Goal: Task Accomplishment & Management: Use online tool/utility

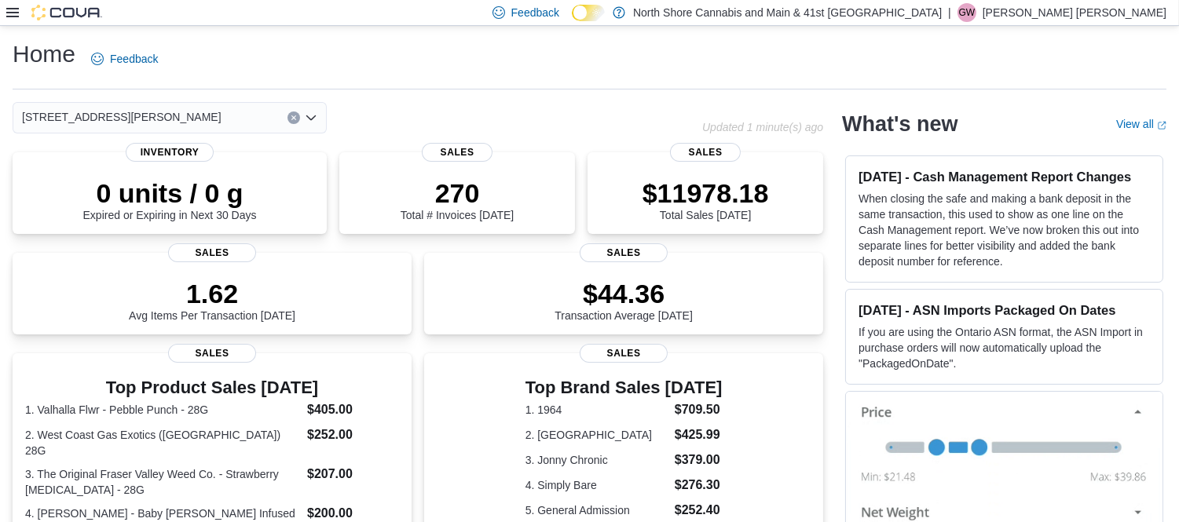
click at [12, 9] on icon at bounding box center [12, 12] width 13 height 13
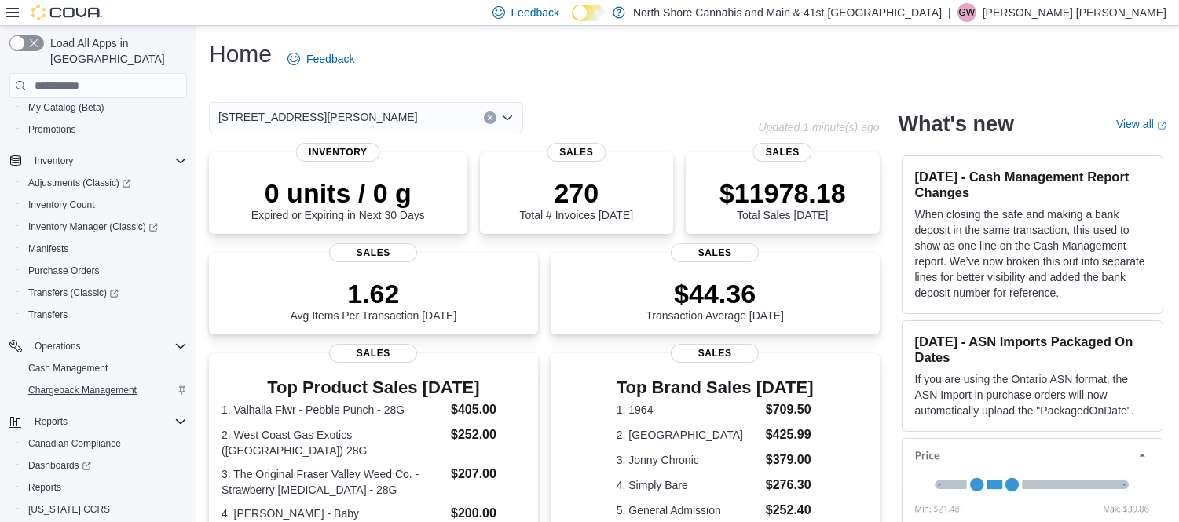
scroll to position [241, 0]
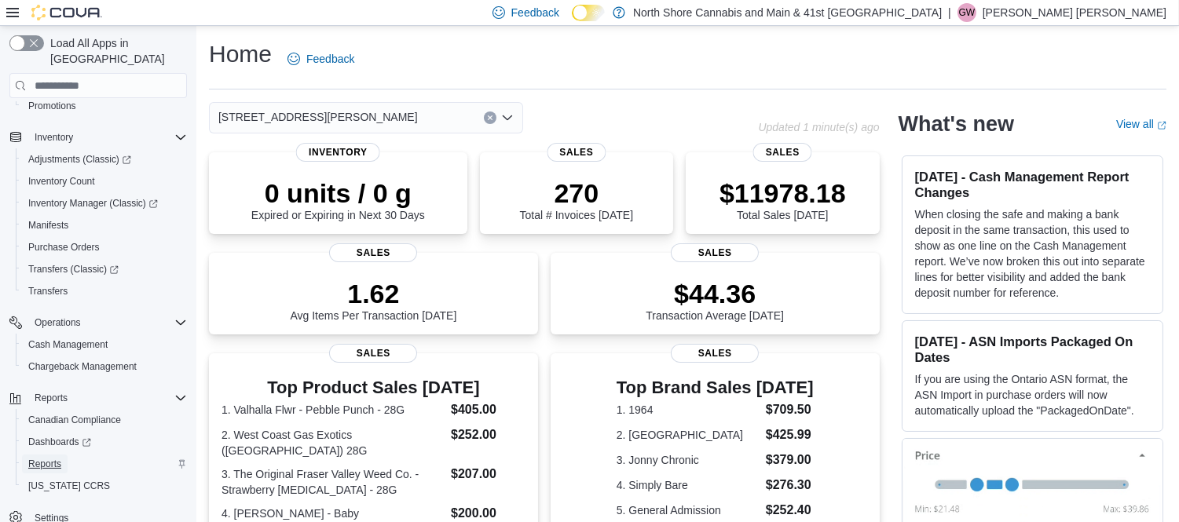
click at [42, 458] on span "Reports" at bounding box center [44, 464] width 33 height 13
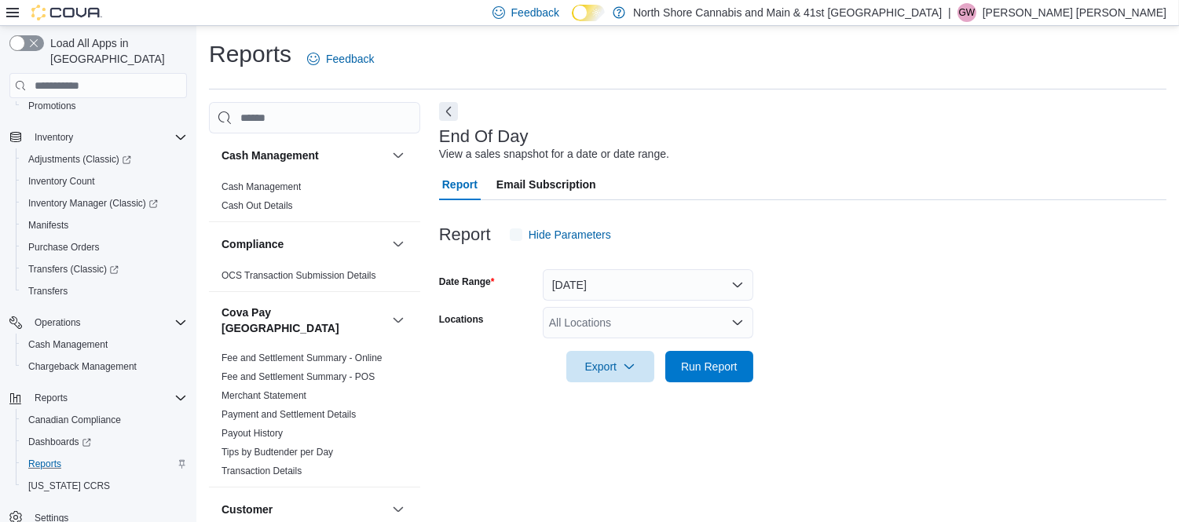
scroll to position [16, 0]
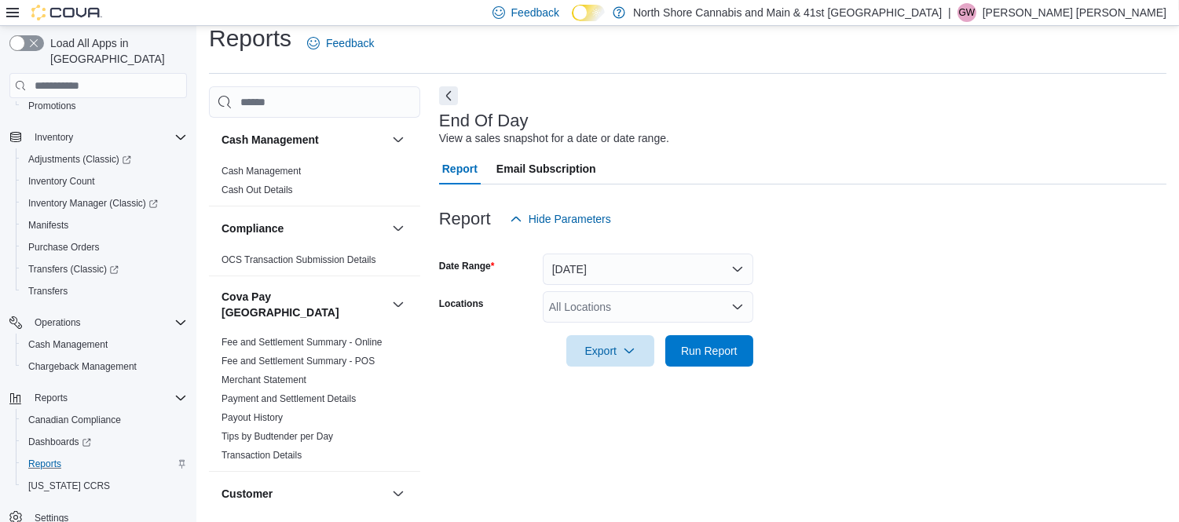
drag, startPoint x: 683, startPoint y: 295, endPoint x: 689, endPoint y: 306, distance: 13.0
click at [685, 305] on div "All Locations" at bounding box center [648, 306] width 210 height 31
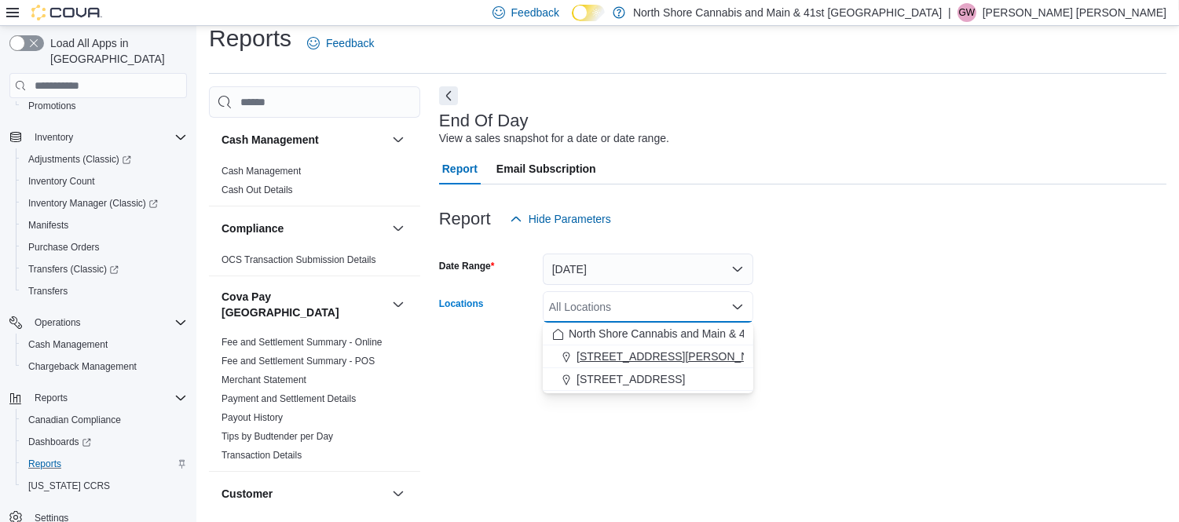
click at [703, 353] on div "[STREET_ADDRESS][PERSON_NAME]" at bounding box center [648, 357] width 192 height 16
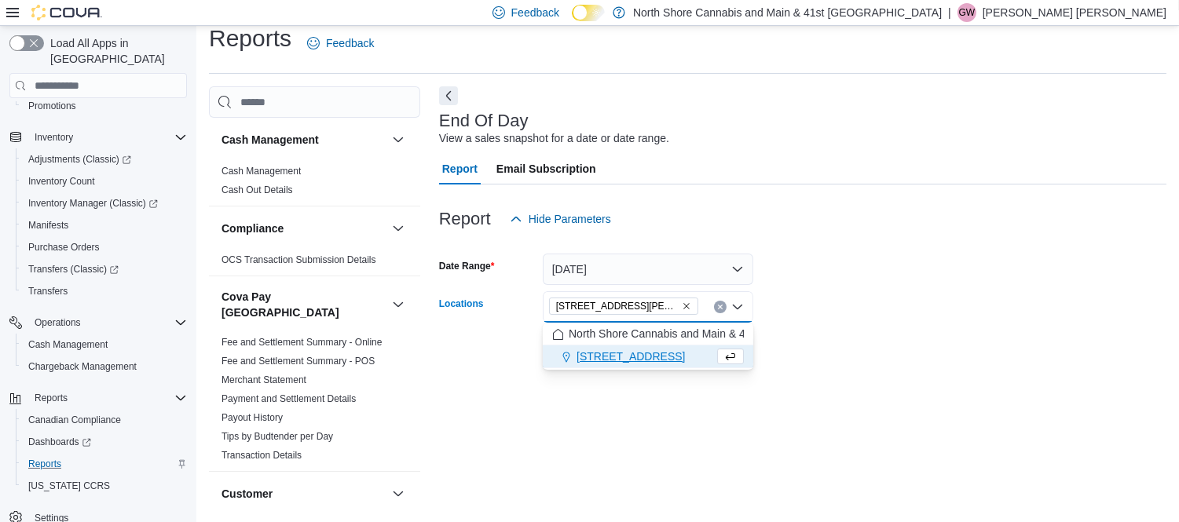
click at [843, 344] on form "Date Range [DATE] Locations [STREET_ADDRESS][PERSON_NAME] Selected. [STREET_ADD…" at bounding box center [802, 301] width 727 height 132
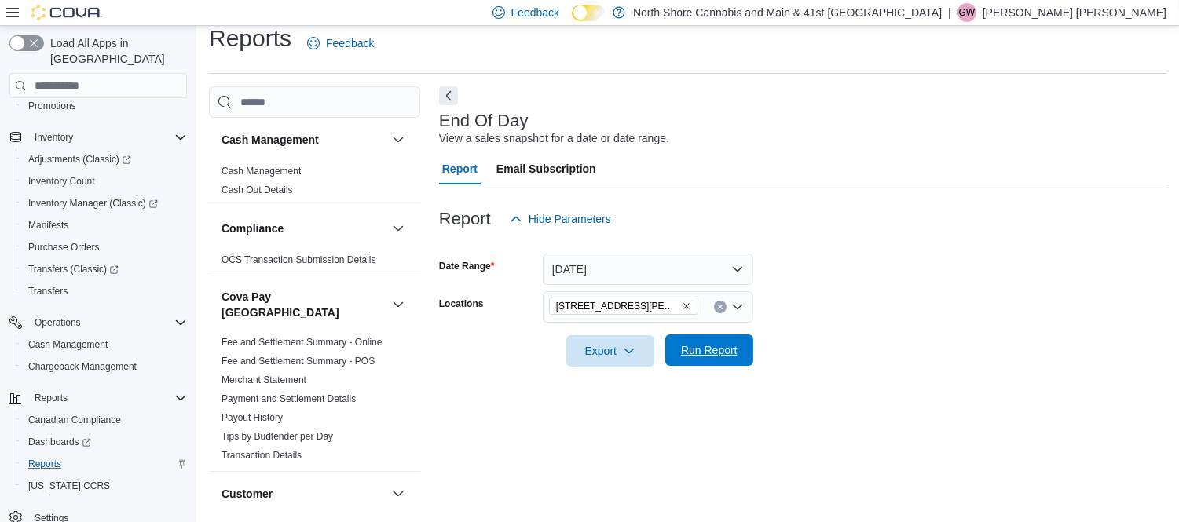
click at [693, 342] on span "Run Report" at bounding box center [709, 350] width 69 height 31
